Goal: Find specific page/section: Find specific page/section

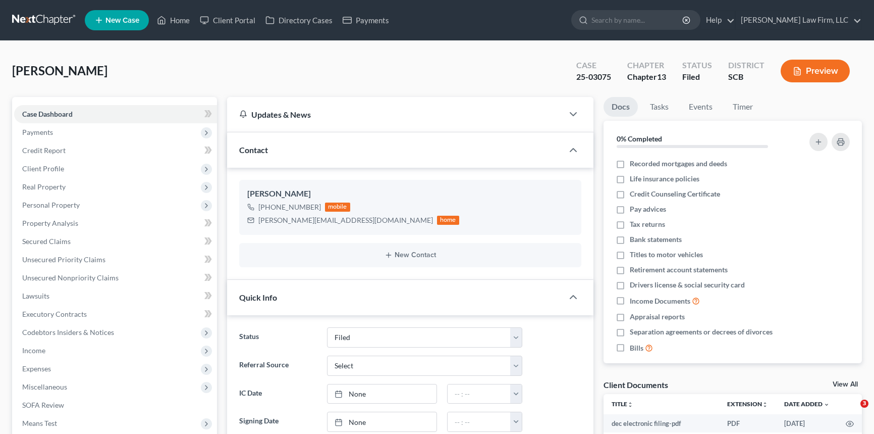
select select "2"
select select "0"
click at [185, 17] on link "Home" at bounding box center [173, 20] width 43 height 18
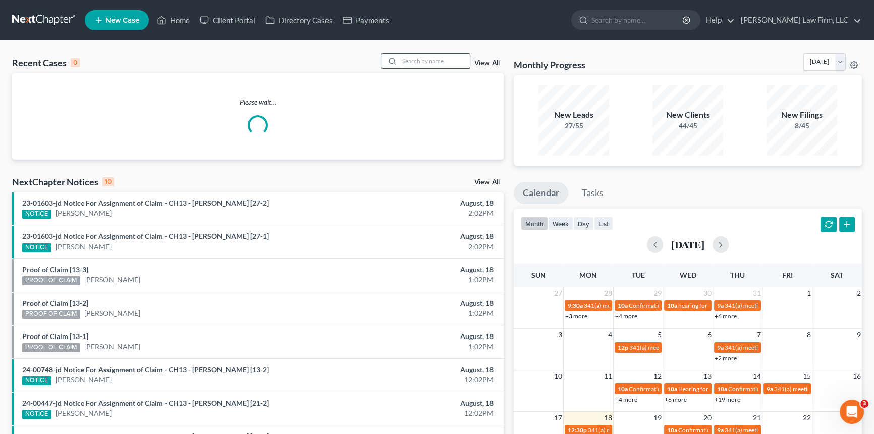
click at [401, 59] on input "search" at bounding box center [434, 61] width 71 height 15
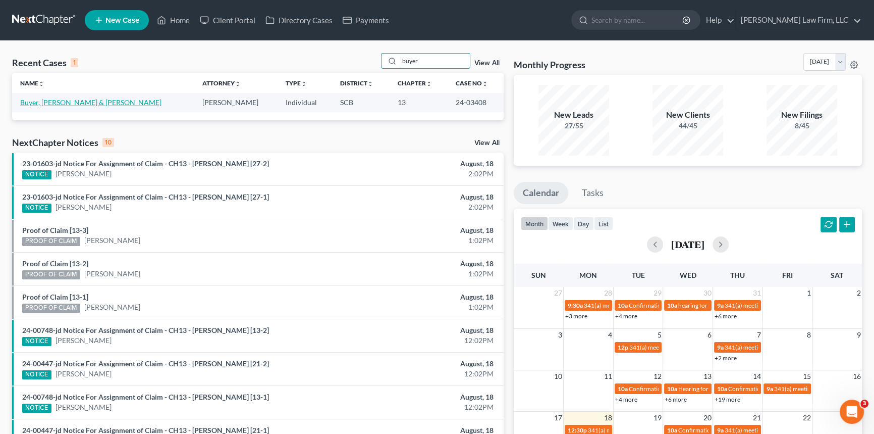
type input "buyer"
click at [47, 101] on link "Buyer, [PERSON_NAME] & [PERSON_NAME]" at bounding box center [90, 102] width 141 height 9
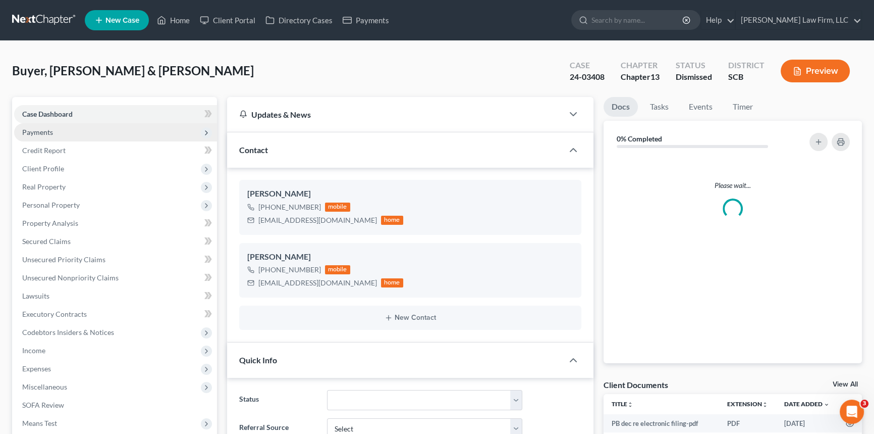
select select "0"
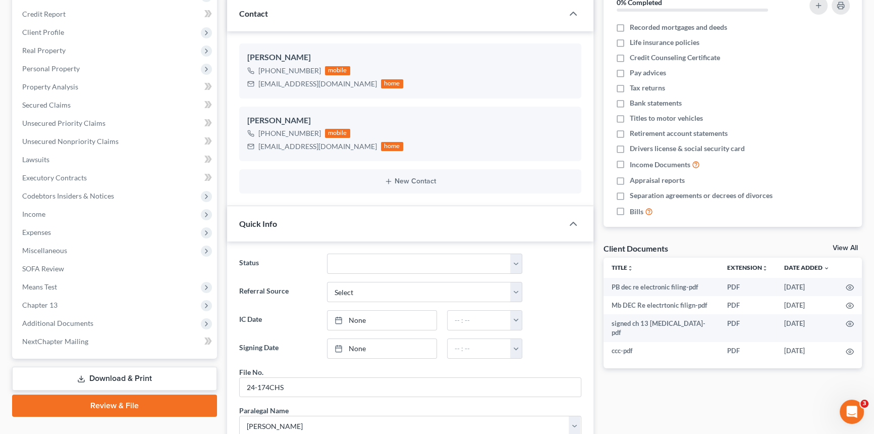
scroll to position [137, 0]
